Goal: Task Accomplishment & Management: Use online tool/utility

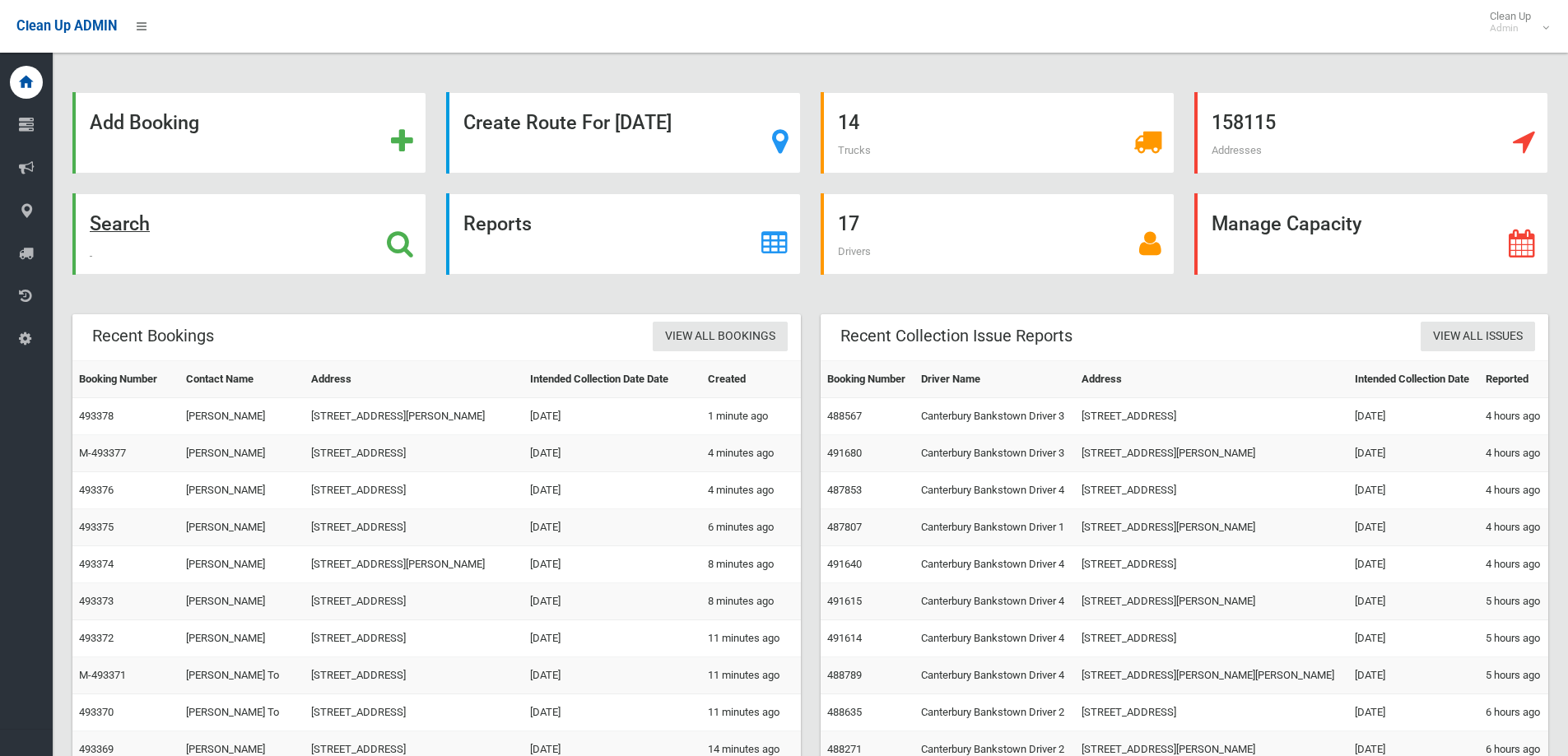
click at [324, 204] on div "Search" at bounding box center [249, 235] width 354 height 82
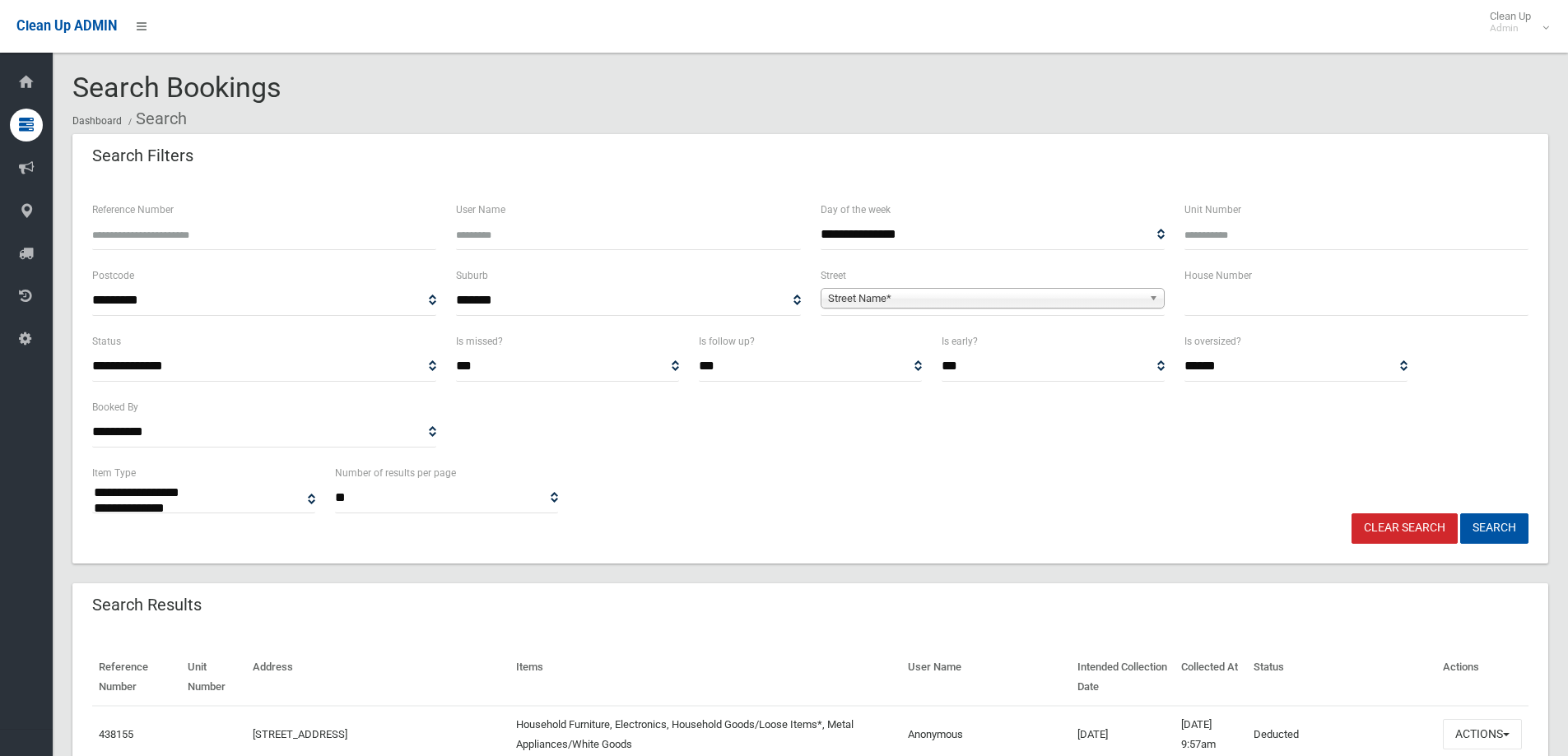
select select
click at [1282, 308] on input "text" at bounding box center [1357, 301] width 344 height 30
type input "**"
click at [1019, 301] on span "Street Name*" at bounding box center [986, 298] width 315 height 20
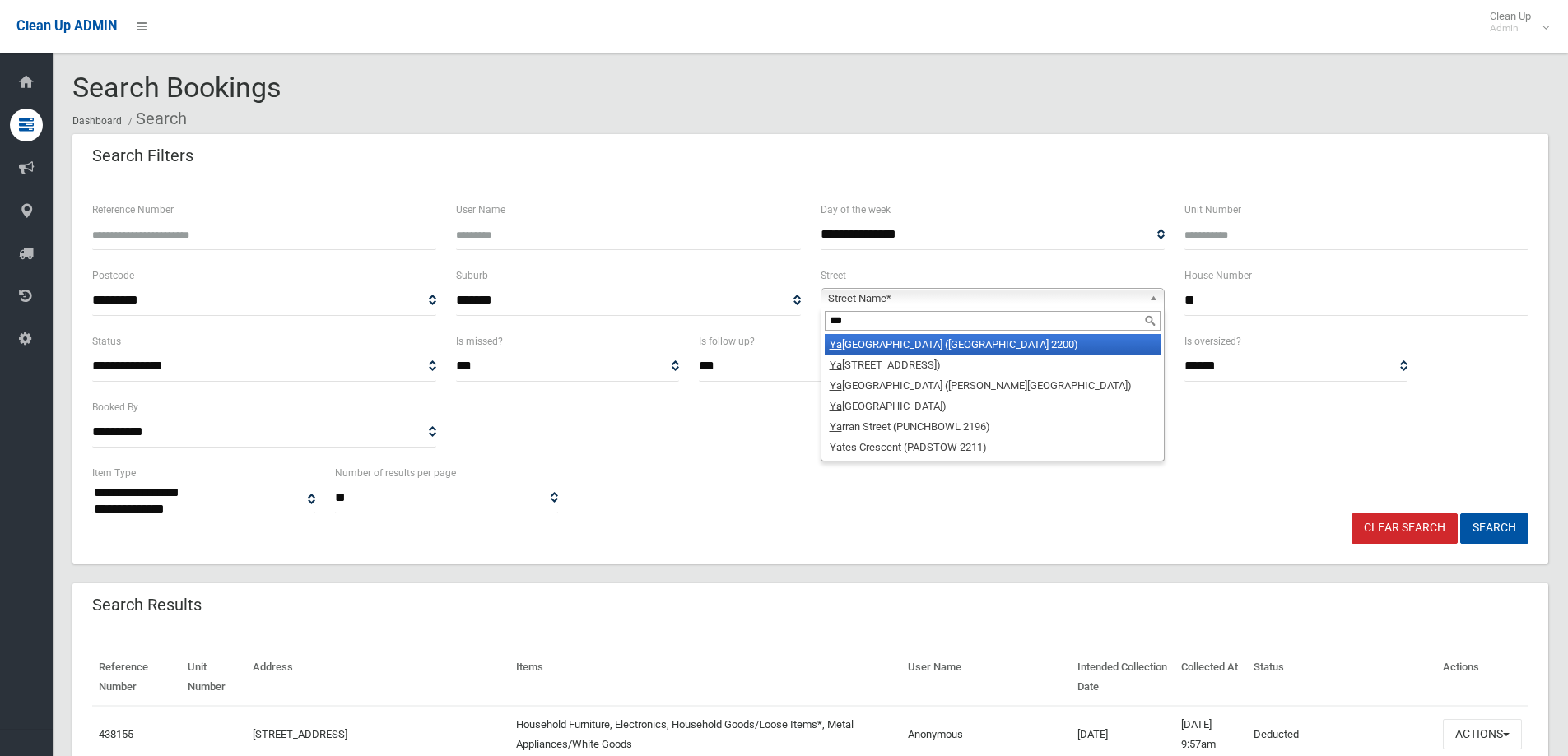
type input "****"
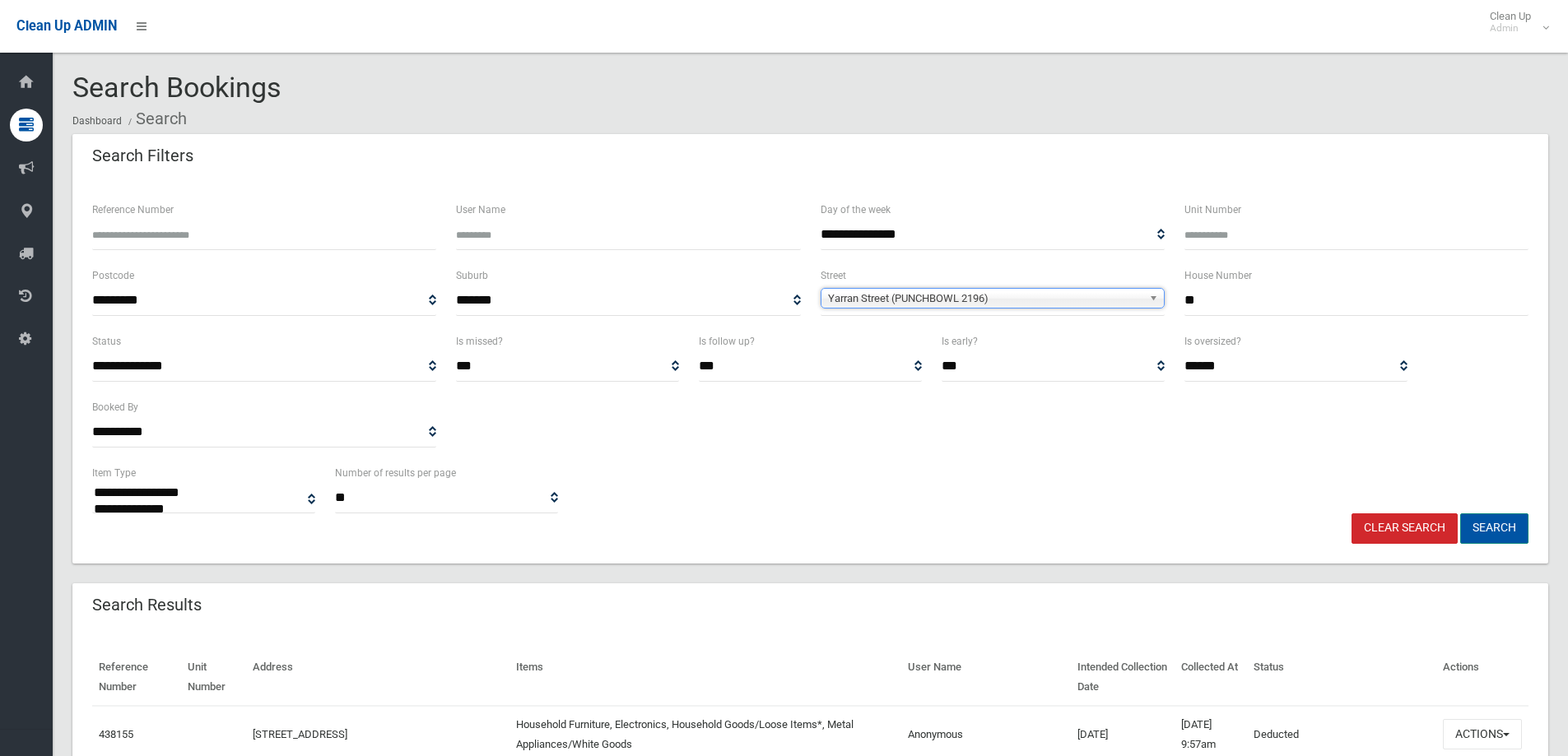
click at [1501, 536] on button "Search" at bounding box center [1494, 528] width 69 height 30
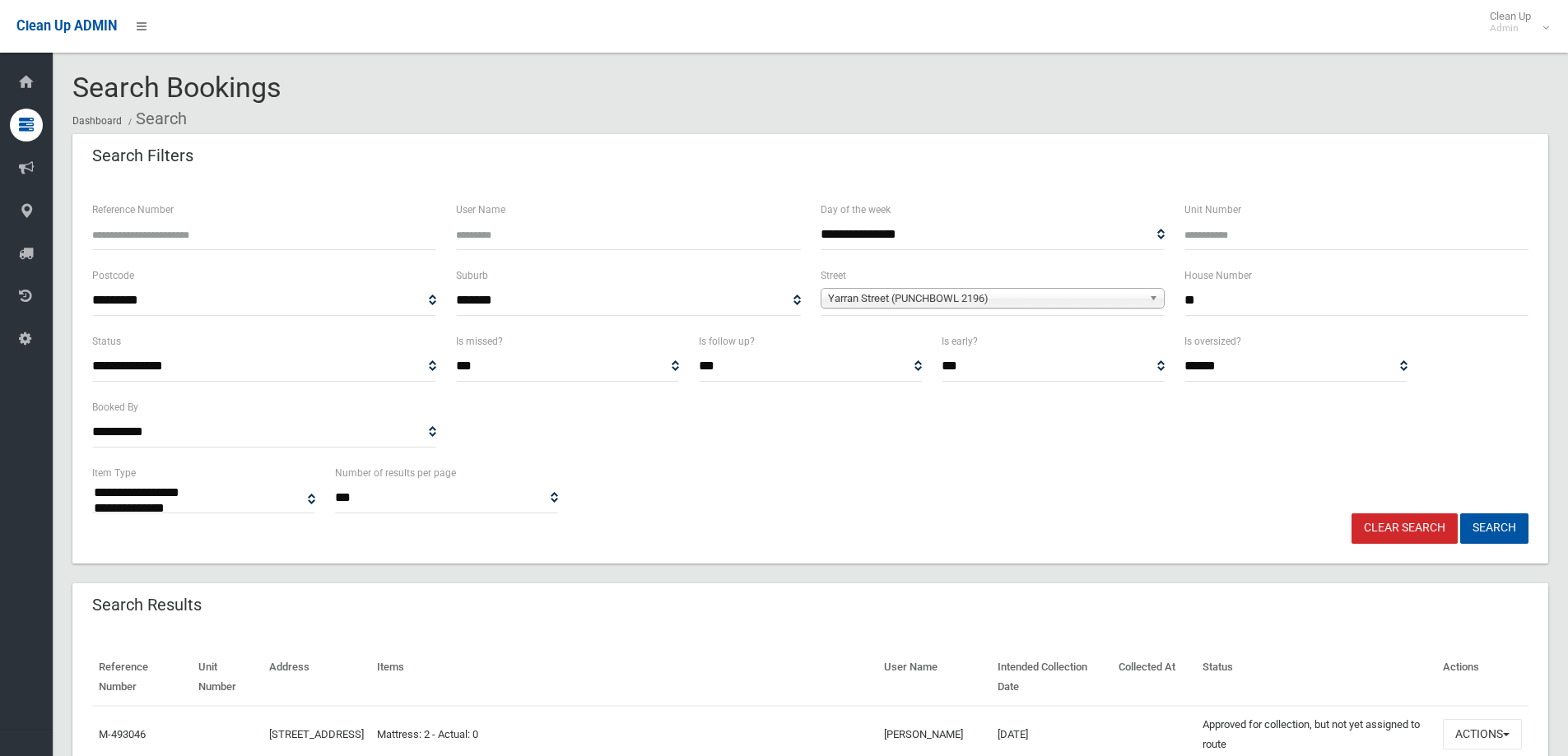
select select
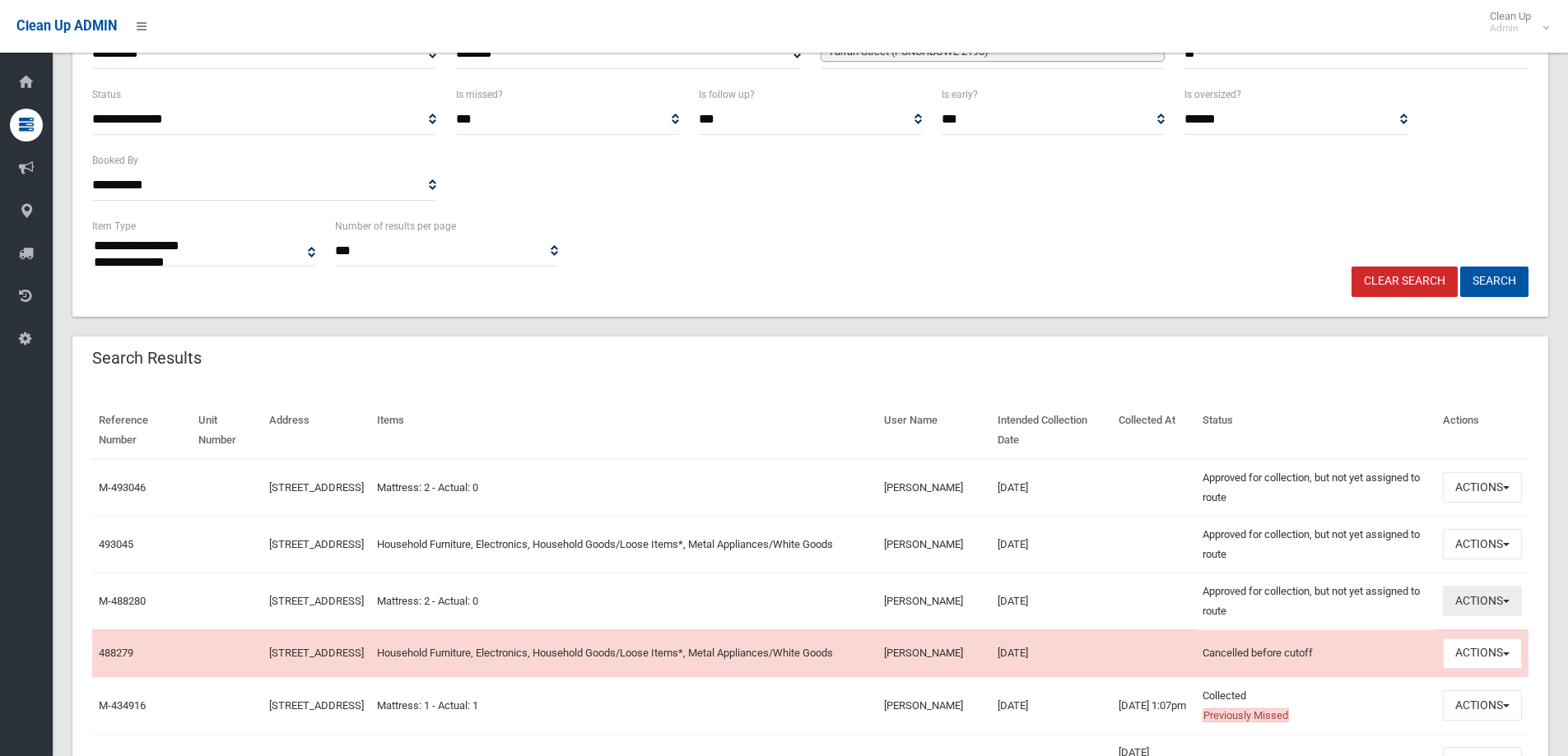
click at [1494, 598] on button "Actions" at bounding box center [1482, 600] width 79 height 30
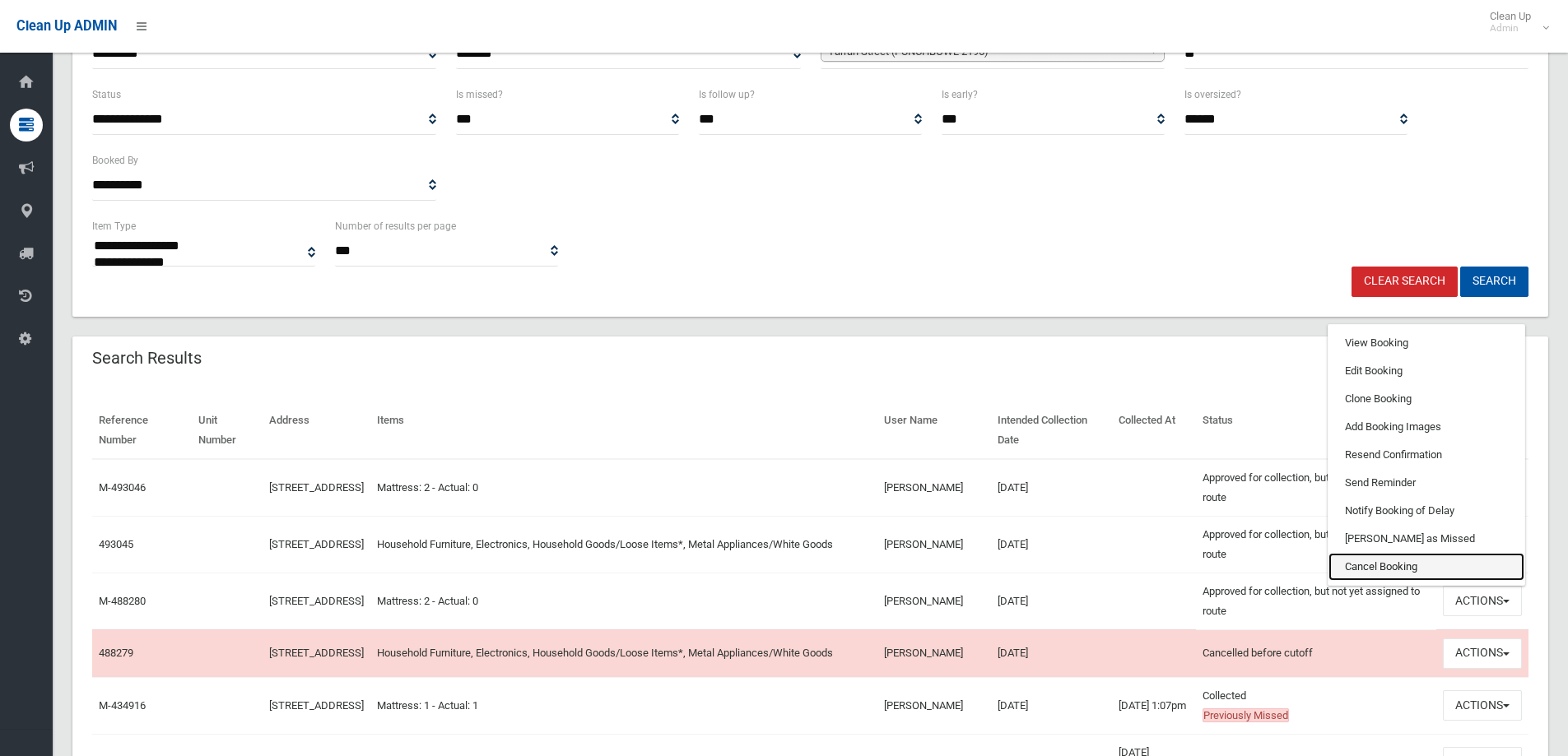
click at [1378, 570] on link "Cancel Booking" at bounding box center [1425, 567] width 196 height 28
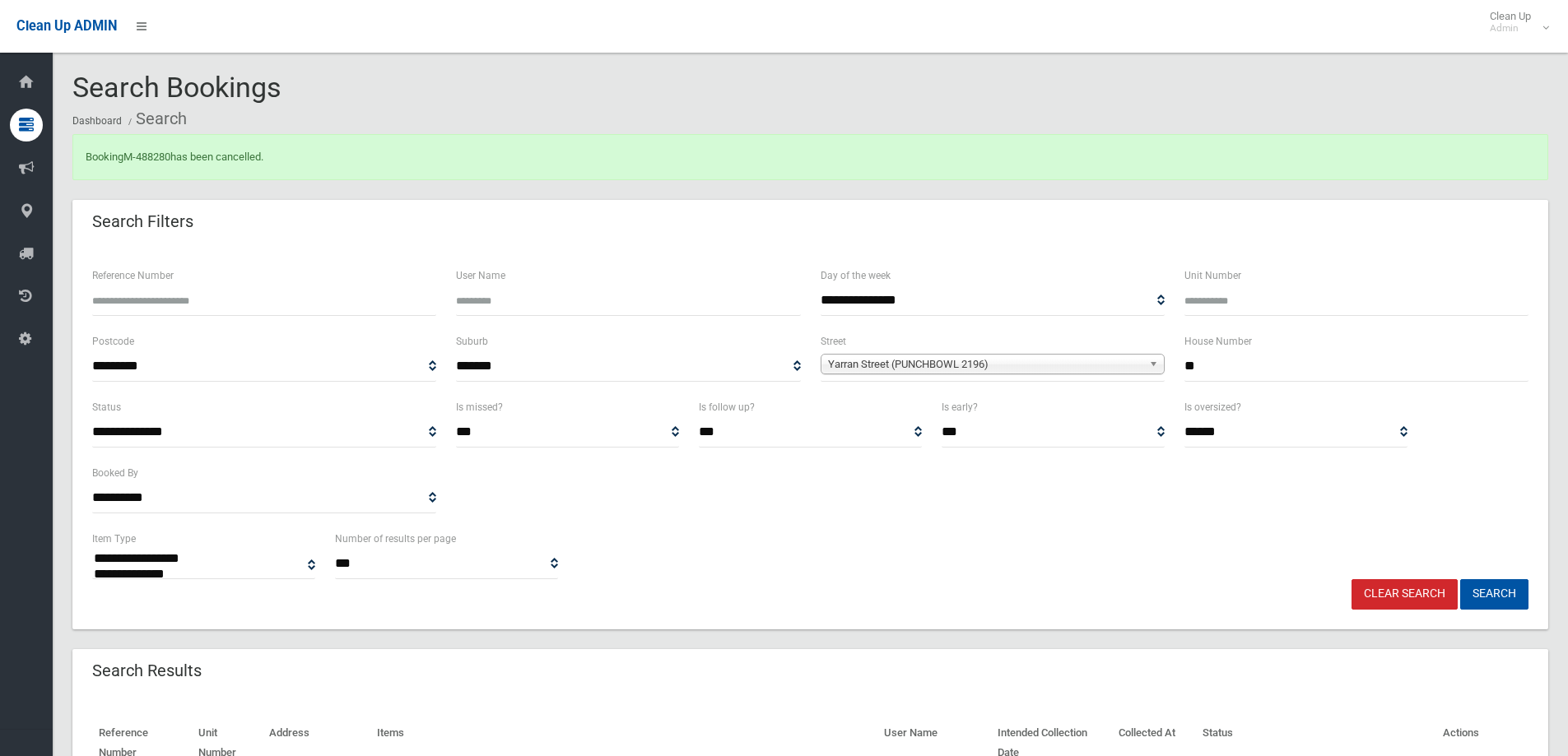
select select
